Goal: Use online tool/utility: Use online tool/utility

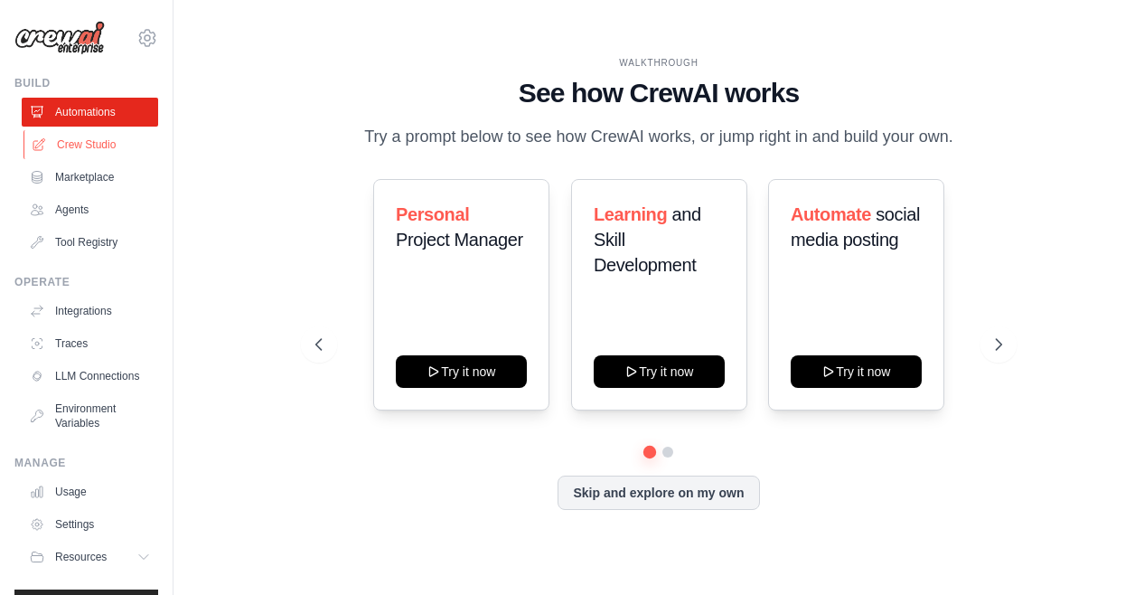
click at [79, 148] on link "Crew Studio" at bounding box center [91, 144] width 136 height 29
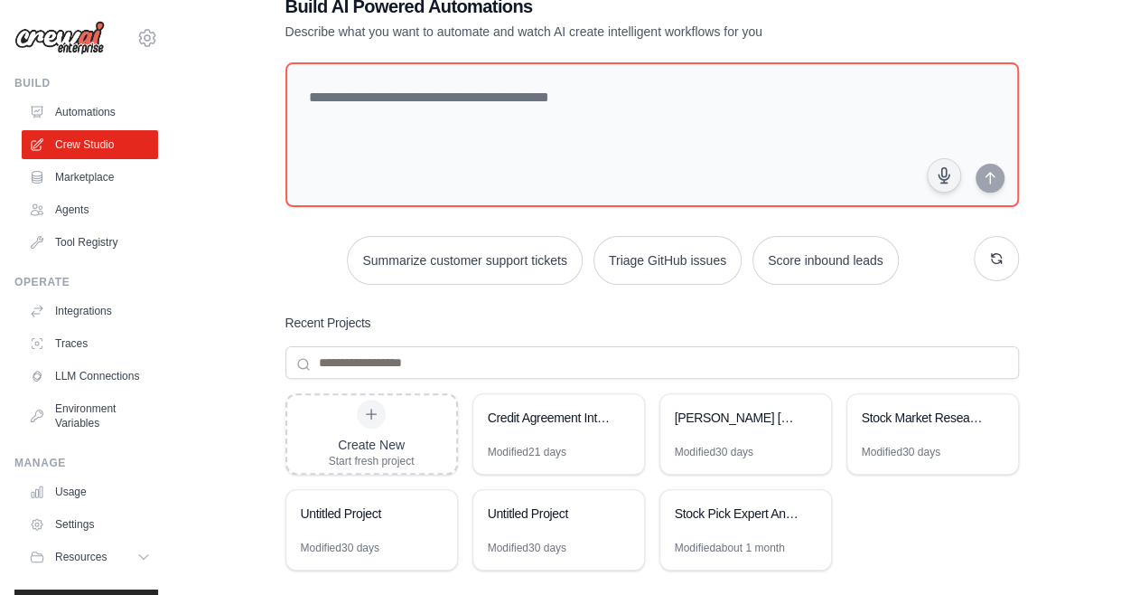
scroll to position [55, 0]
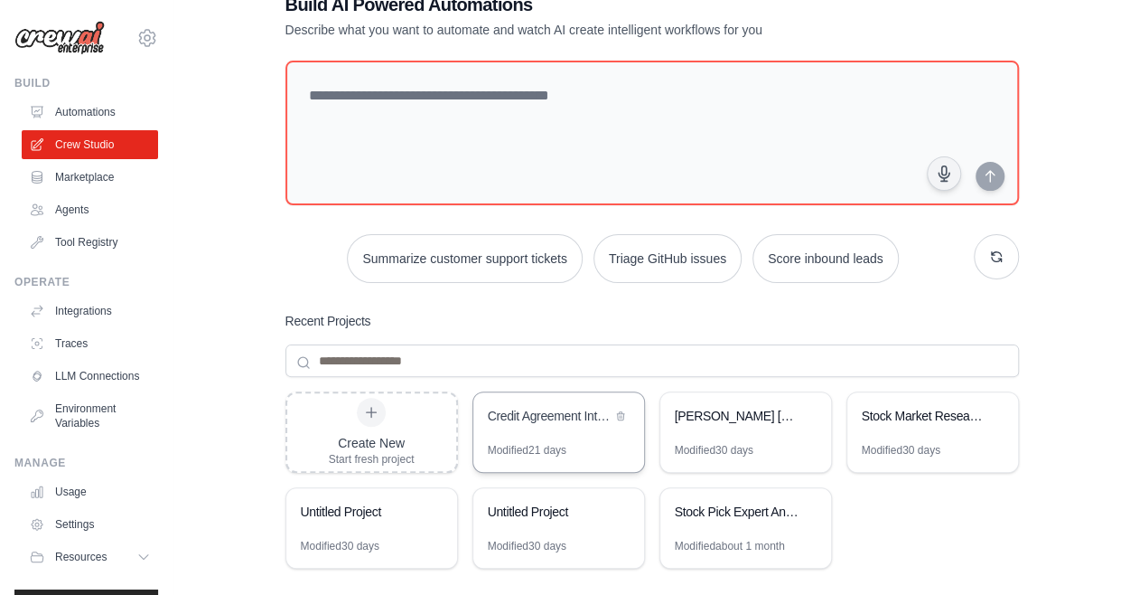
click at [564, 418] on div "Credit Agreement Interest Rate Extractor" at bounding box center [550, 416] width 124 height 18
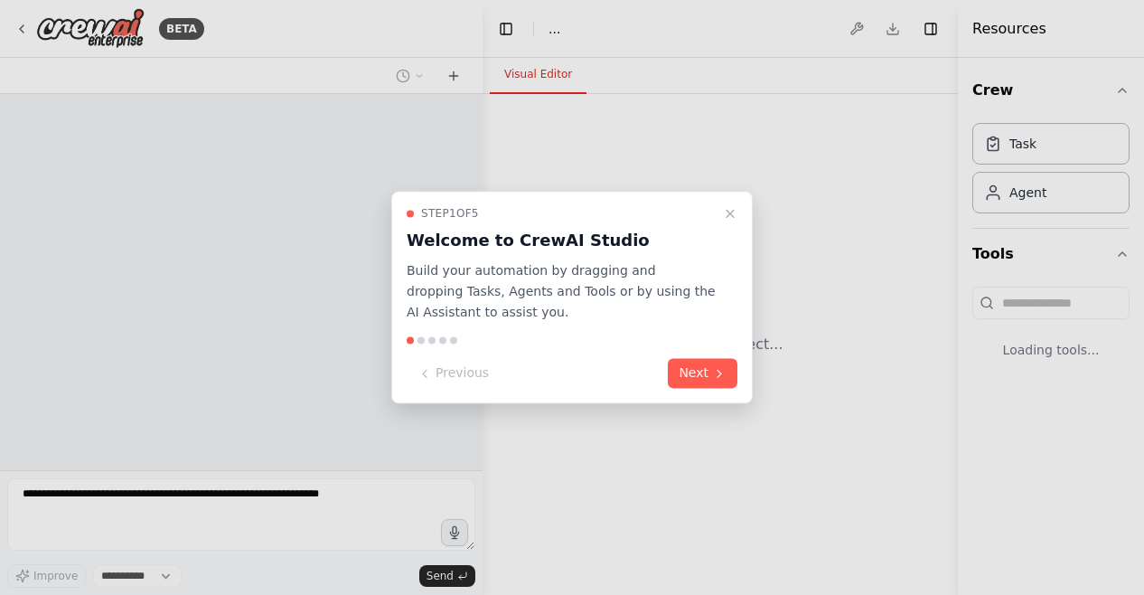
select select "****"
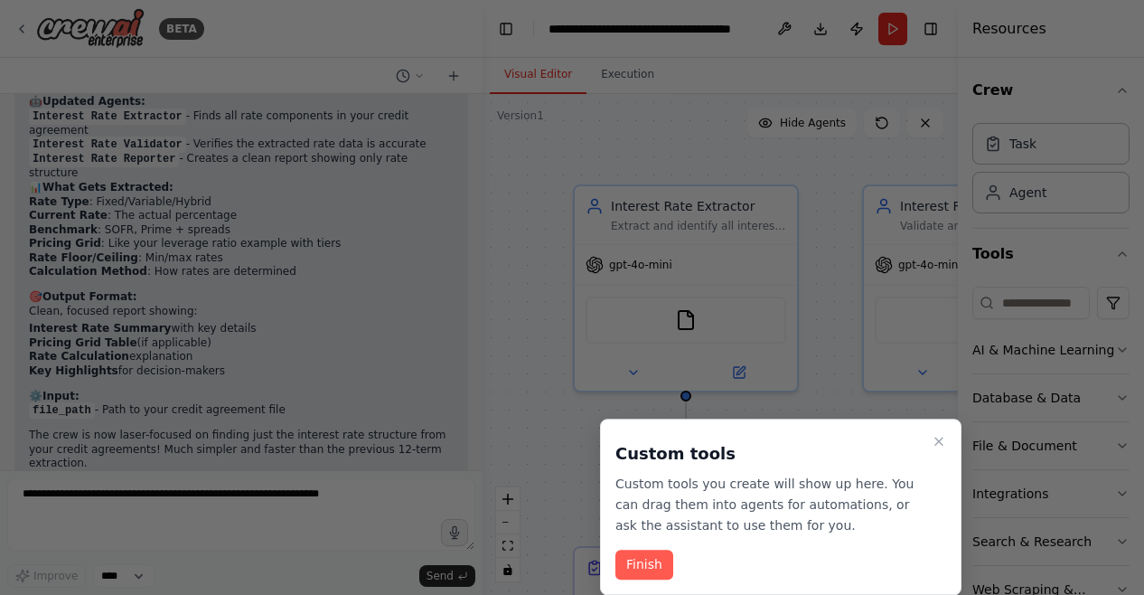
click at [570, 154] on div at bounding box center [572, 297] width 1144 height 595
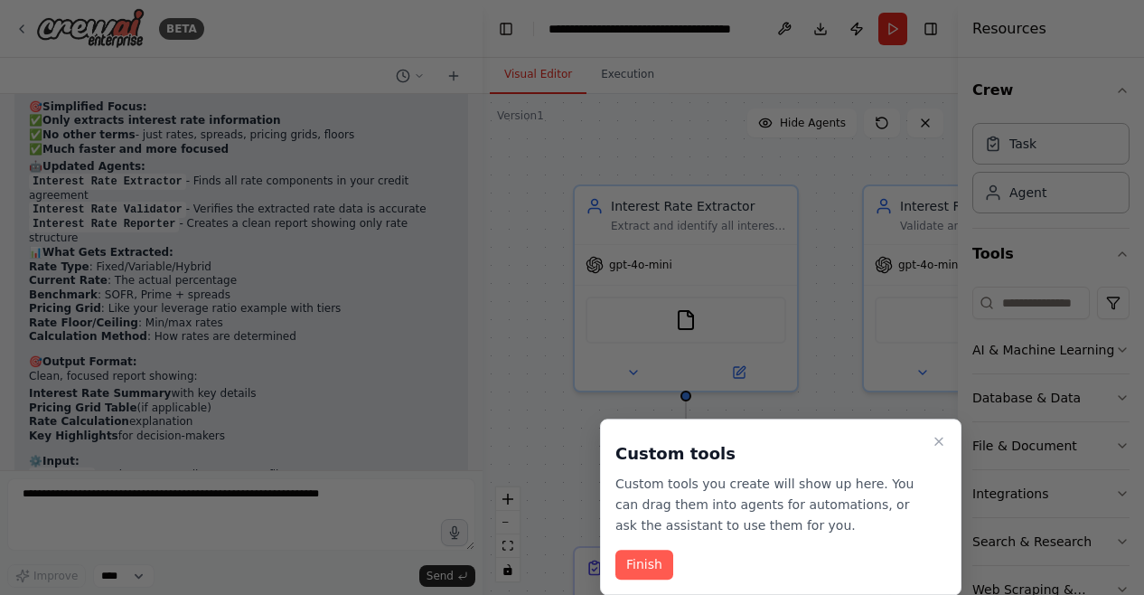
scroll to position [11249, 0]
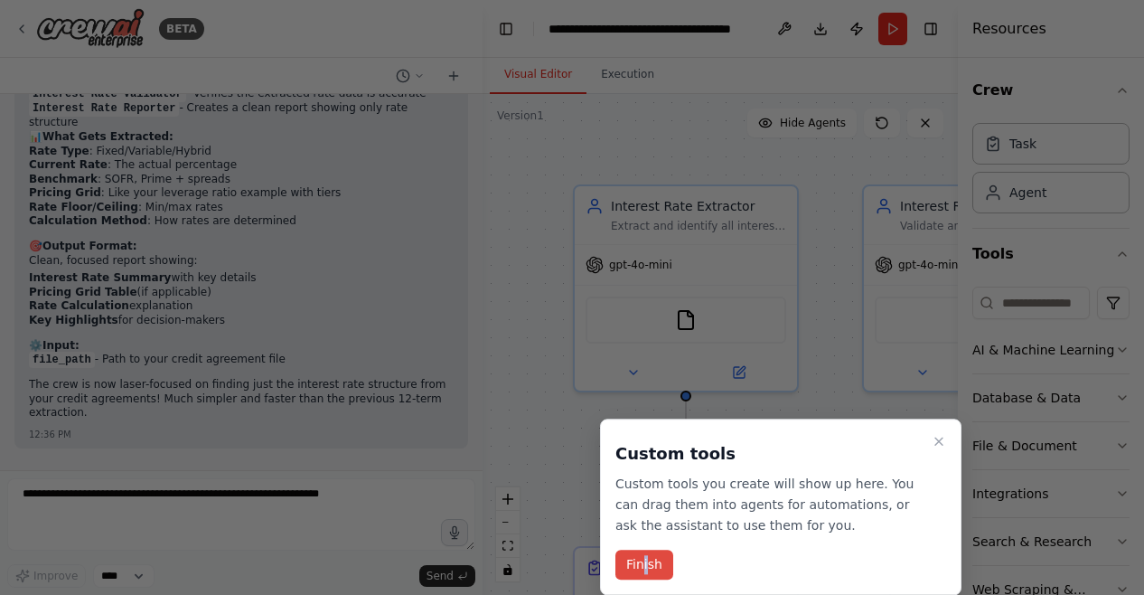
drag, startPoint x: 645, startPoint y: 547, endPoint x: 642, endPoint y: 560, distance: 14.0
click at [642, 560] on div "Custom tools Custom tools you create will show up here. You can drag them into …" at bounding box center [780, 506] width 361 height 176
click at [642, 560] on button "Finish" at bounding box center [644, 565] width 58 height 30
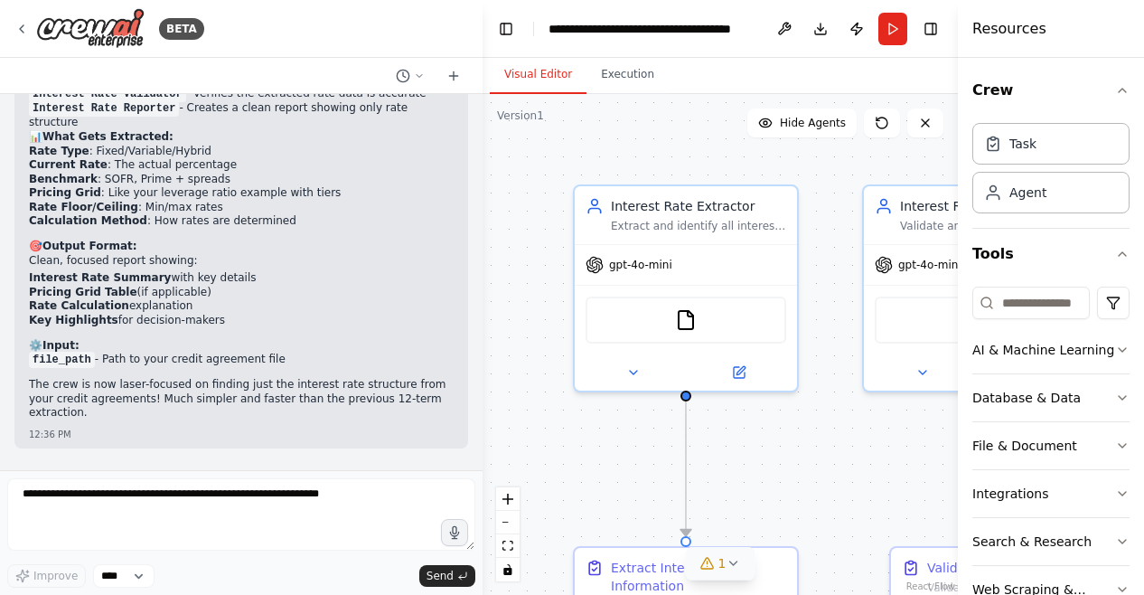
click at [732, 569] on icon at bounding box center [733, 563] width 14 height 14
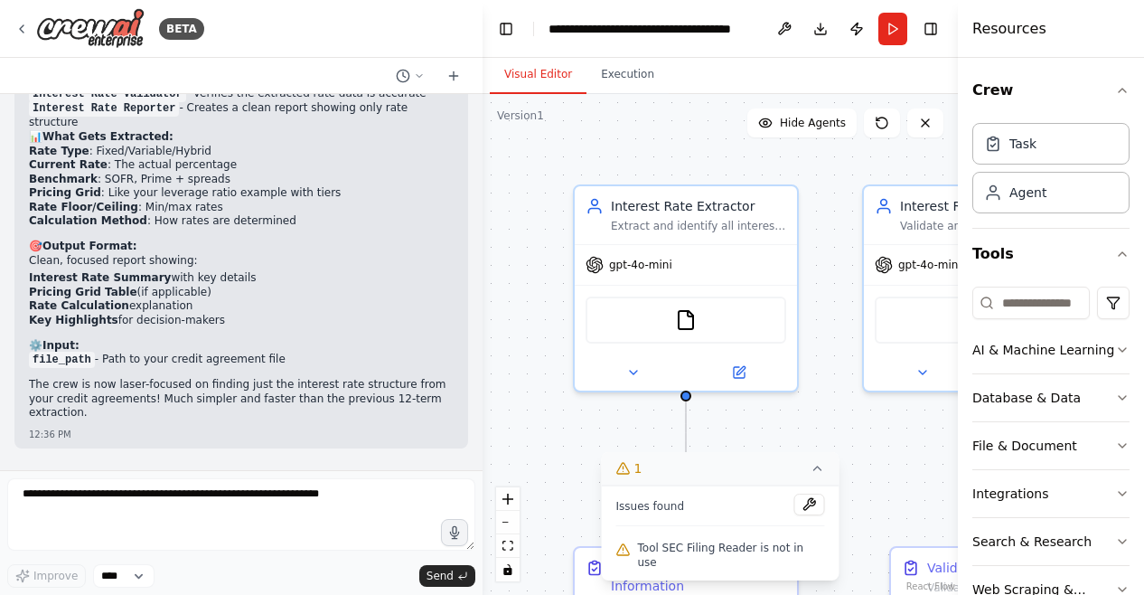
click at [723, 562] on span "Tool SEC Filing Reader is not in use" at bounding box center [731, 554] width 187 height 29
click at [811, 436] on div ".deletable-edge-delete-btn { width: 20px; height: 20px; border: 0px solid #ffff…" at bounding box center [720, 344] width 475 height 501
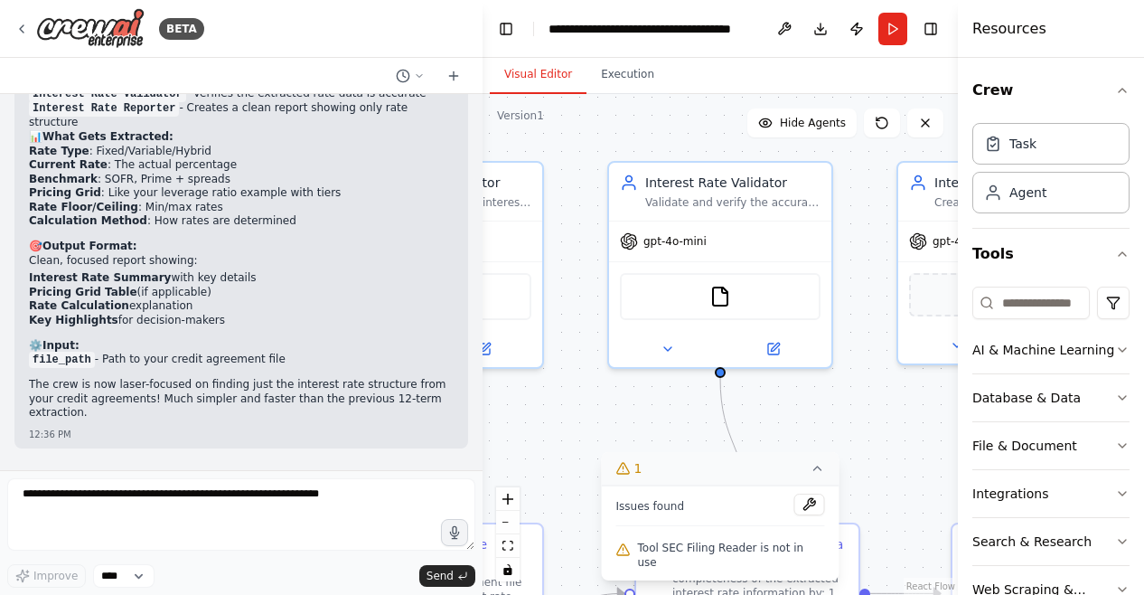
drag, startPoint x: 811, startPoint y: 436, endPoint x: 558, endPoint y: 408, distance: 255.5
click at [558, 408] on div ".deletable-edge-delete-btn { width: 20px; height: 20px; border: 0px solid #ffff…" at bounding box center [720, 344] width 475 height 501
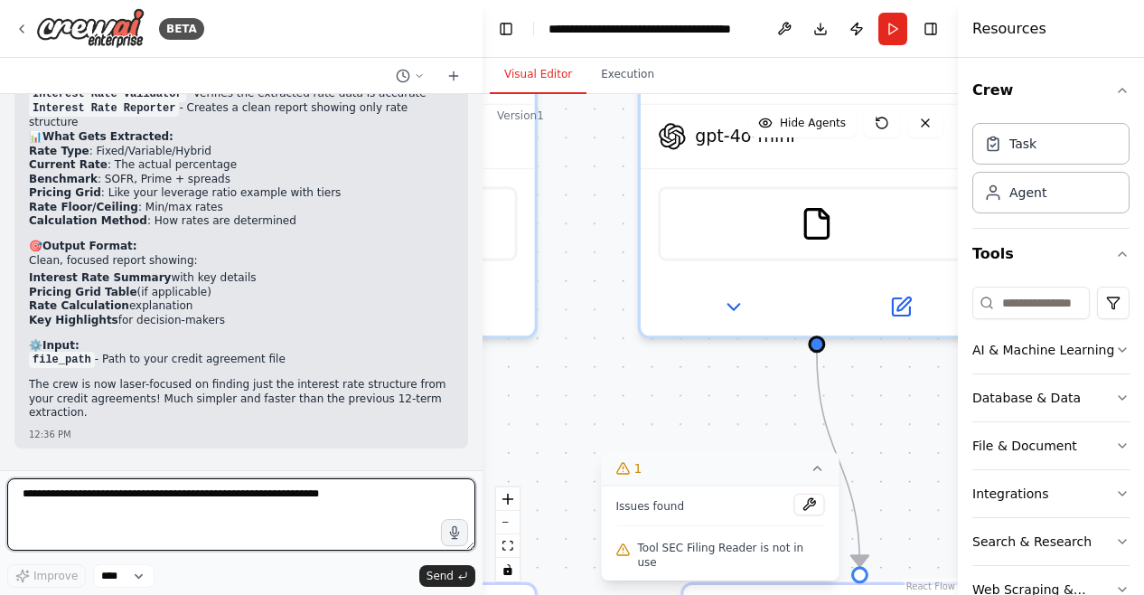
click at [286, 520] on textarea at bounding box center [241, 514] width 468 height 72
type textarea "**********"
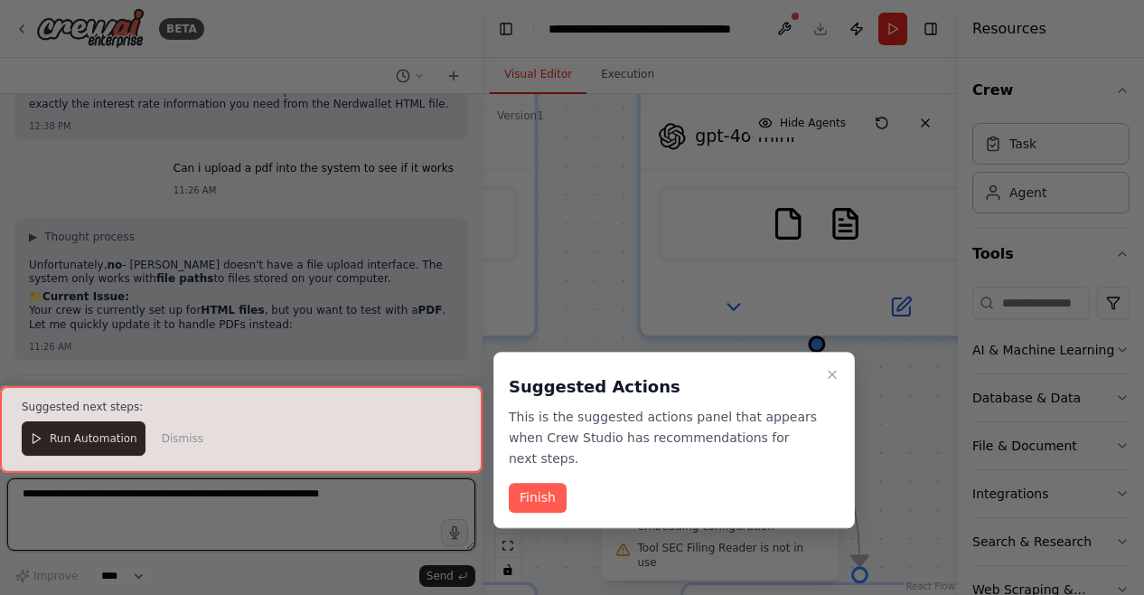
scroll to position [12074, 0]
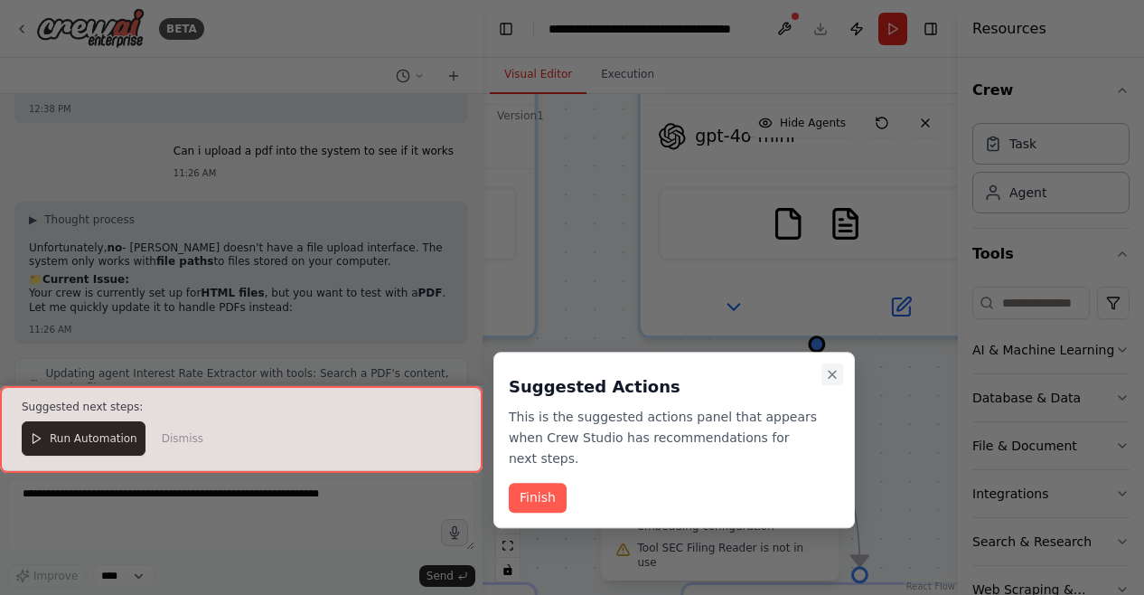
click at [830, 373] on icon "Close walkthrough" at bounding box center [832, 374] width 14 height 14
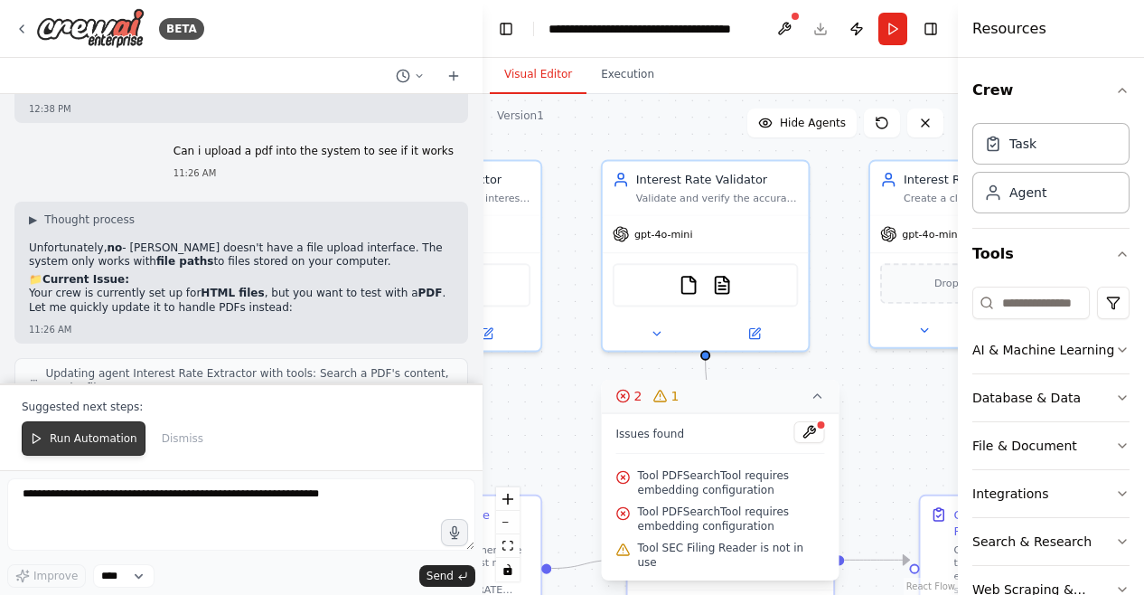
click at [90, 432] on button "Run Automation" at bounding box center [84, 438] width 124 height 34
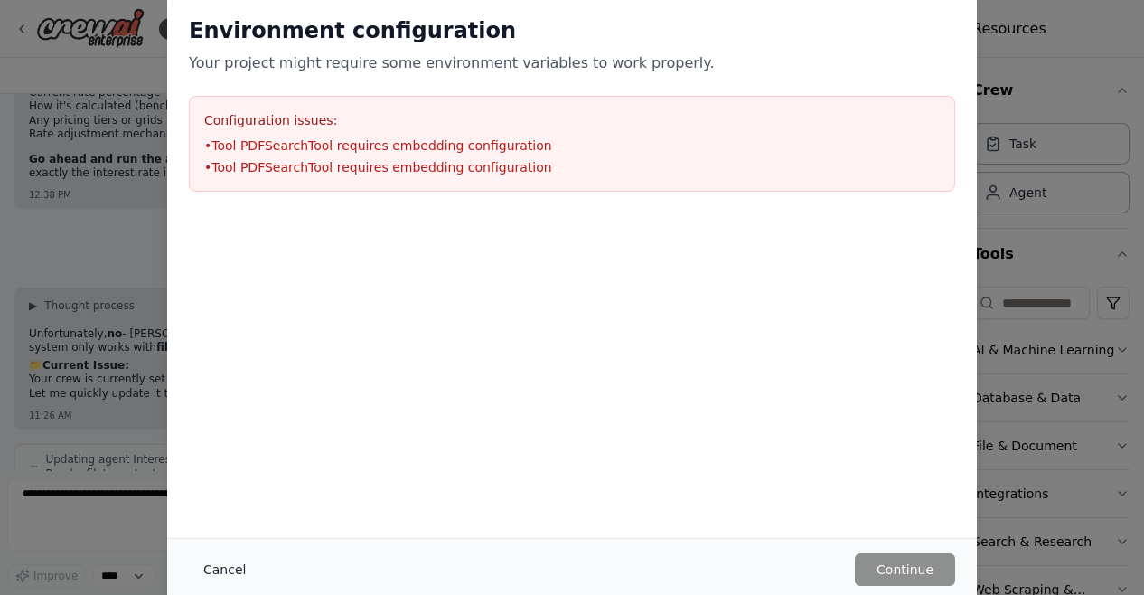
click at [213, 567] on button "Cancel" at bounding box center [224, 569] width 71 height 33
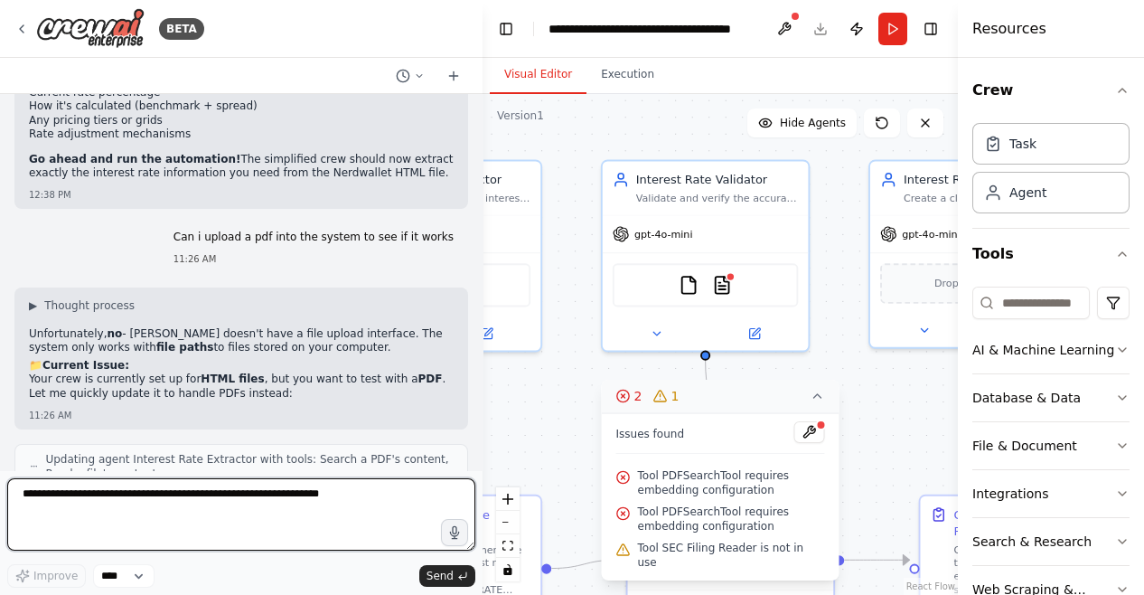
click at [342, 543] on textarea at bounding box center [241, 514] width 468 height 72
type textarea "**********"
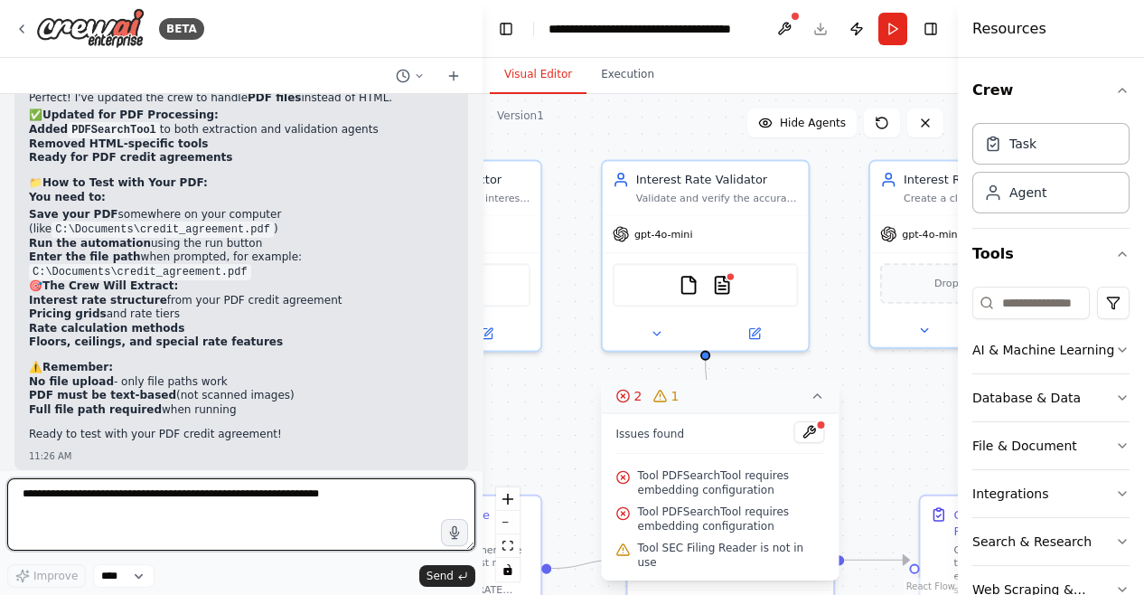
scroll to position [12485, 0]
